Goal: Transaction & Acquisition: Purchase product/service

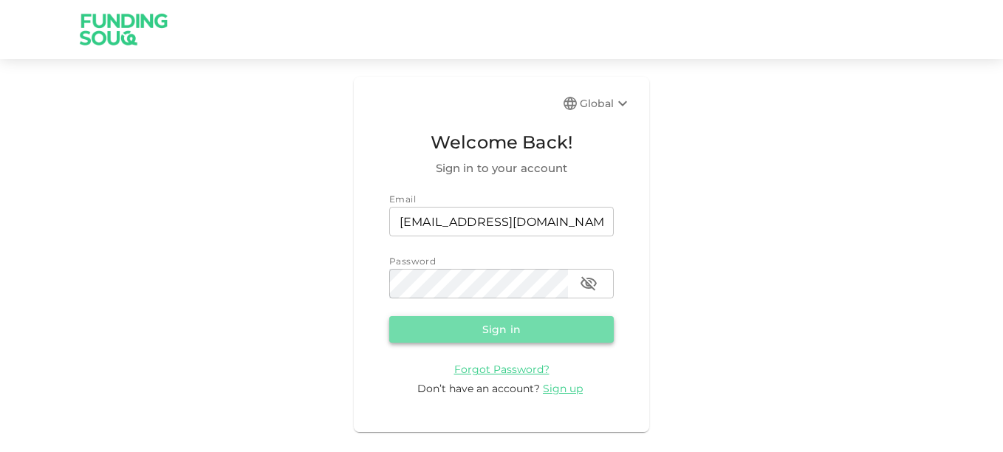
click at [427, 326] on button "Sign in" at bounding box center [501, 329] width 224 height 27
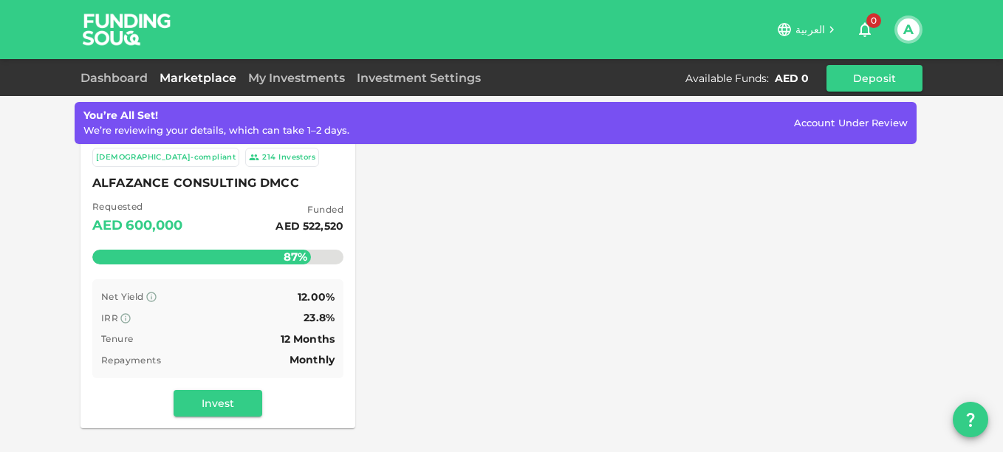
scroll to position [185, 0]
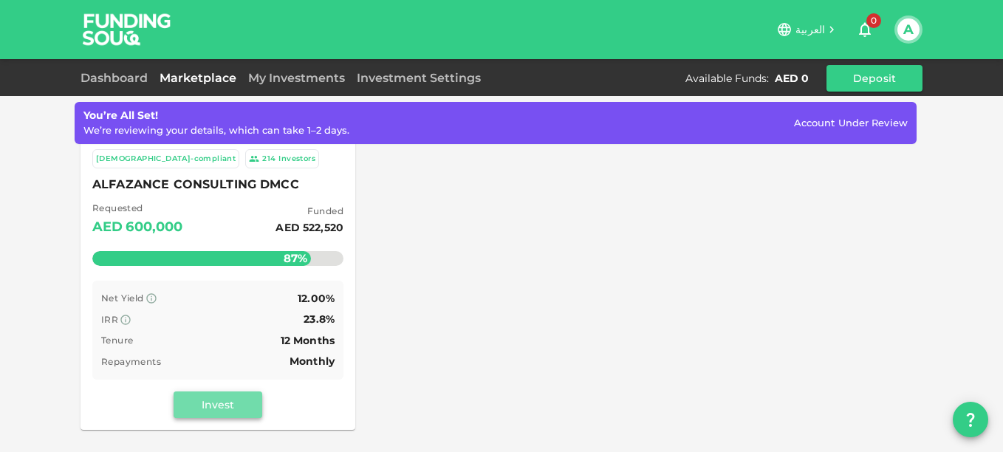
click at [222, 417] on button "Invest" at bounding box center [218, 404] width 89 height 27
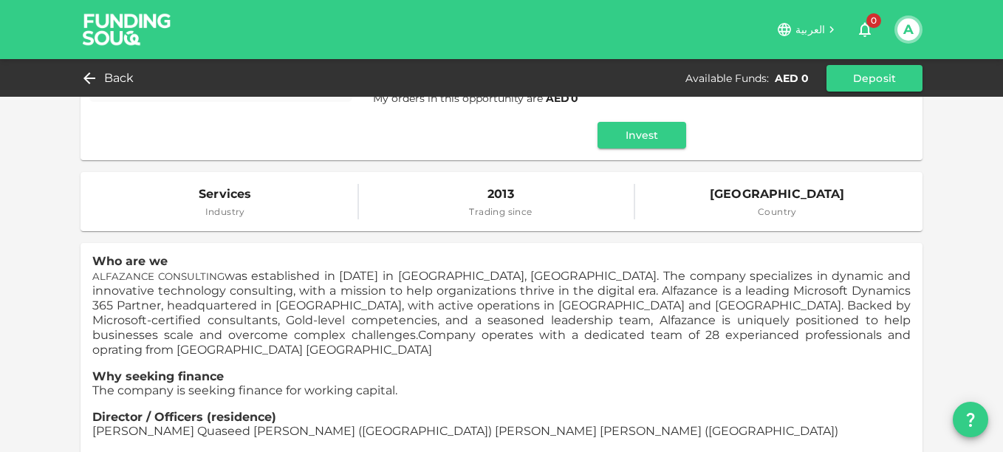
scroll to position [259, 0]
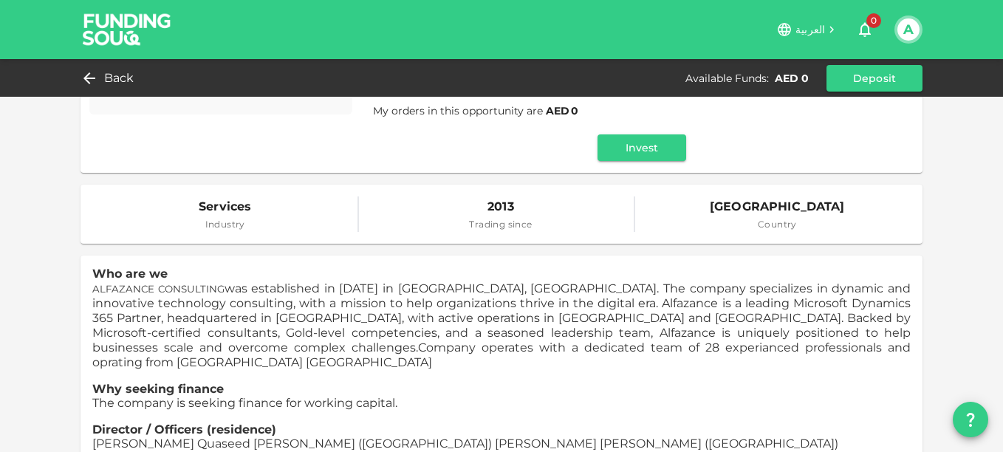
click at [734, 233] on div "Services Industry 2013 Trading since [GEOGRAPHIC_DATA] Country" at bounding box center [501, 214] width 842 height 59
click at [776, 212] on span "[GEOGRAPHIC_DATA]" at bounding box center [777, 206] width 135 height 21
click at [513, 222] on span "Trading since" at bounding box center [500, 224] width 63 height 15
click at [245, 217] on span "Industry" at bounding box center [225, 224] width 52 height 15
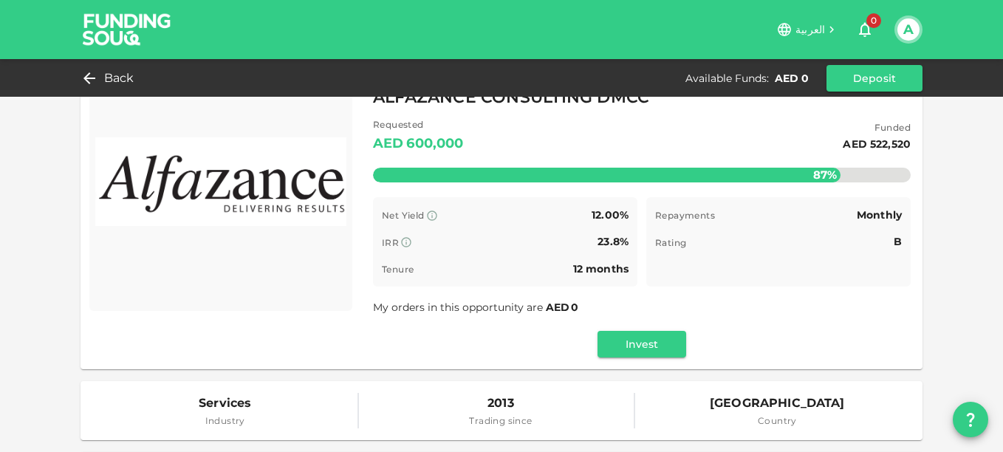
scroll to position [0, 0]
